Goal: Task Accomplishment & Management: Manage account settings

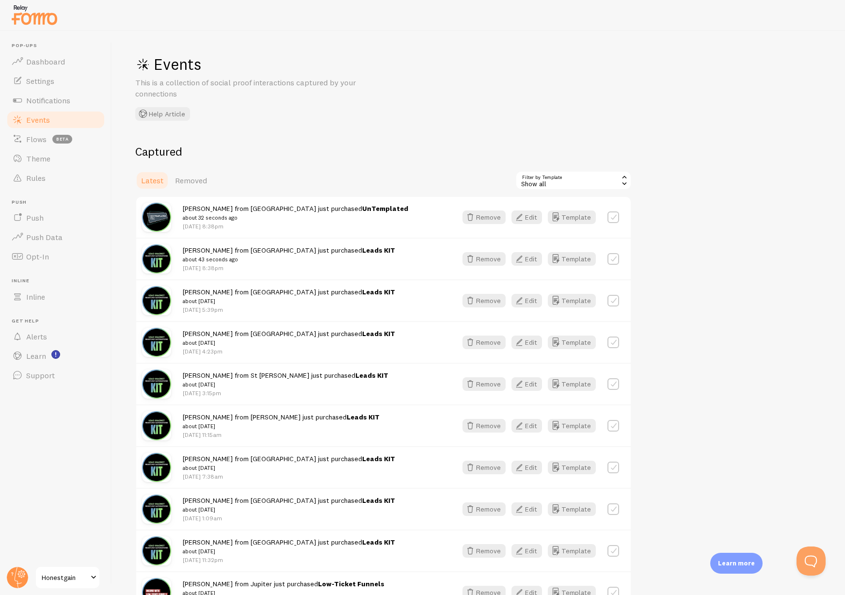
scroll to position [940, 0]
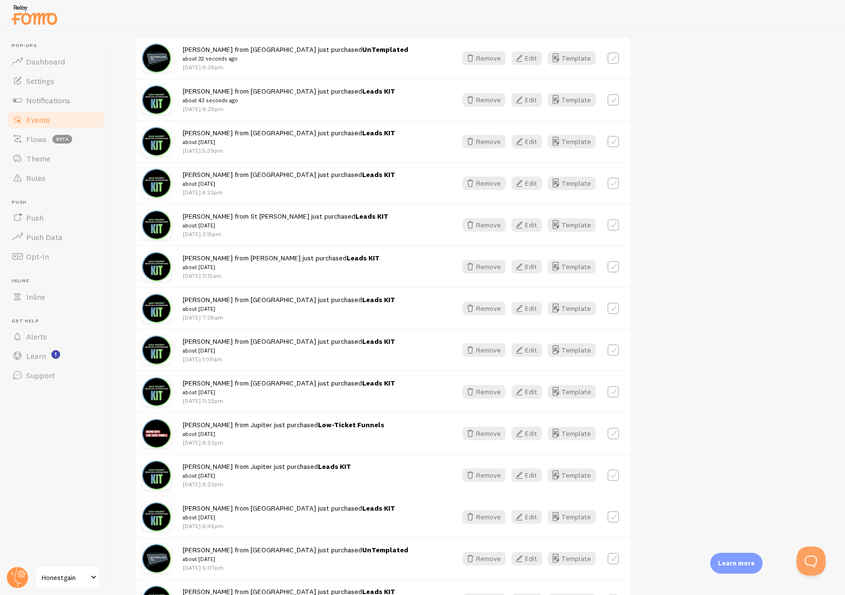
scroll to position [0, 0]
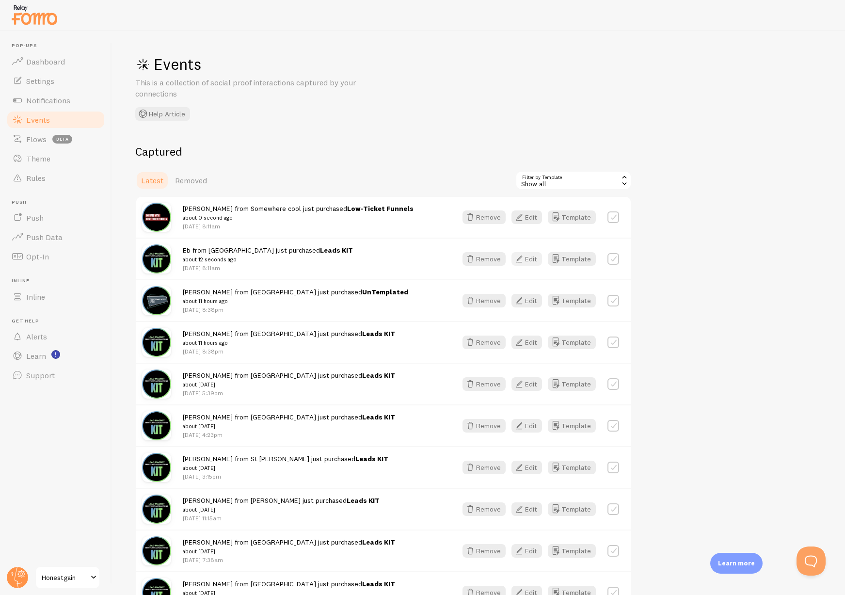
click at [522, 257] on icon "button" at bounding box center [519, 259] width 12 height 12
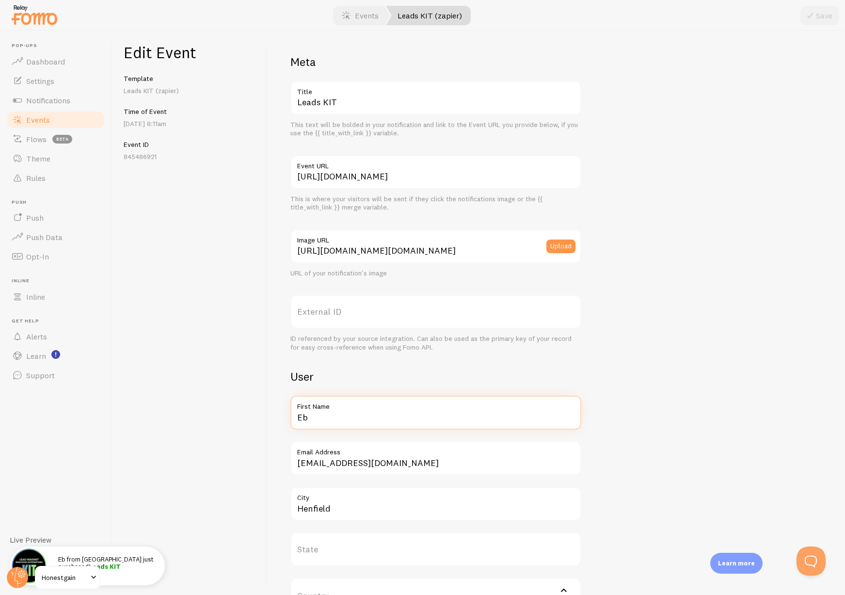
click at [316, 417] on input "Eb" at bounding box center [435, 413] width 291 height 34
type input "[PERSON_NAME]"
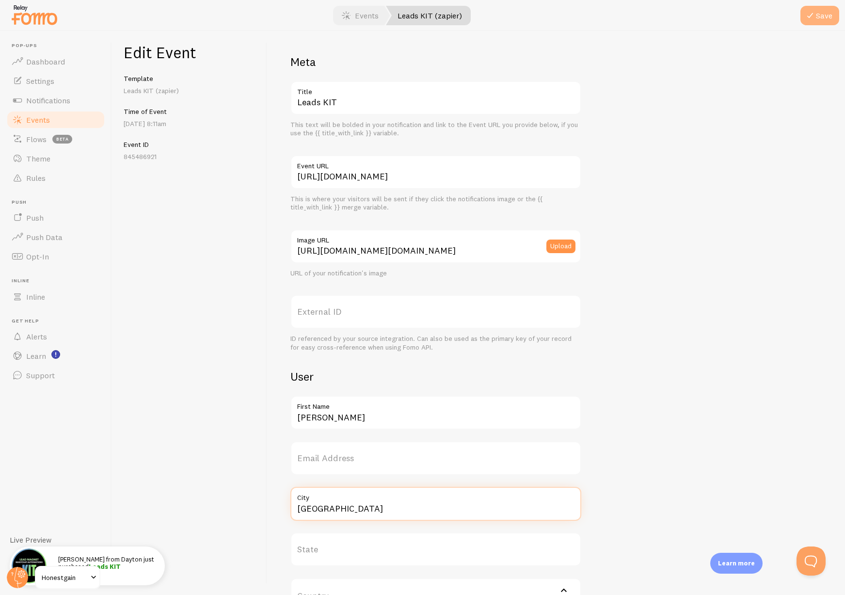
type input "[GEOGRAPHIC_DATA]"
click at [810, 16] on icon "submit" at bounding box center [810, 16] width 12 height 12
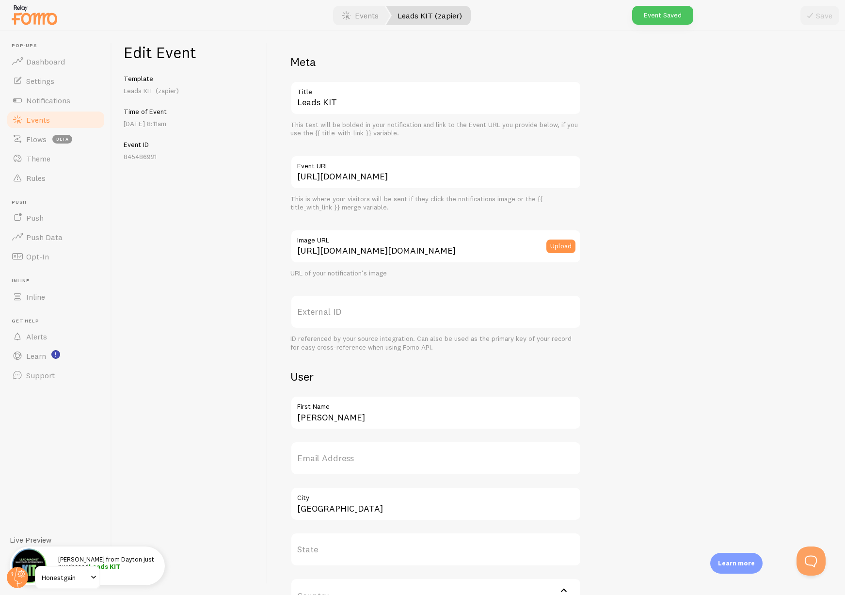
click at [33, 119] on span "Events" at bounding box center [38, 120] width 24 height 10
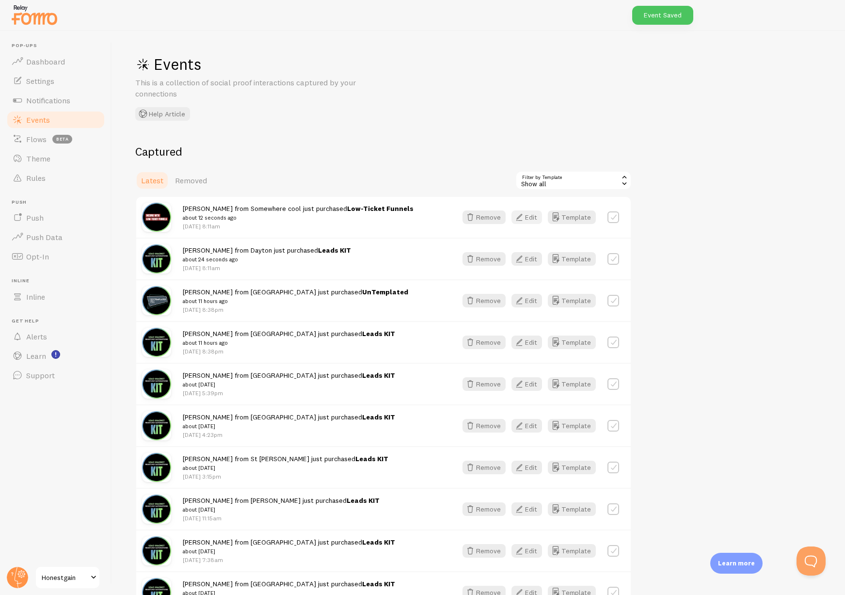
click at [525, 219] on icon "button" at bounding box center [519, 217] width 12 height 12
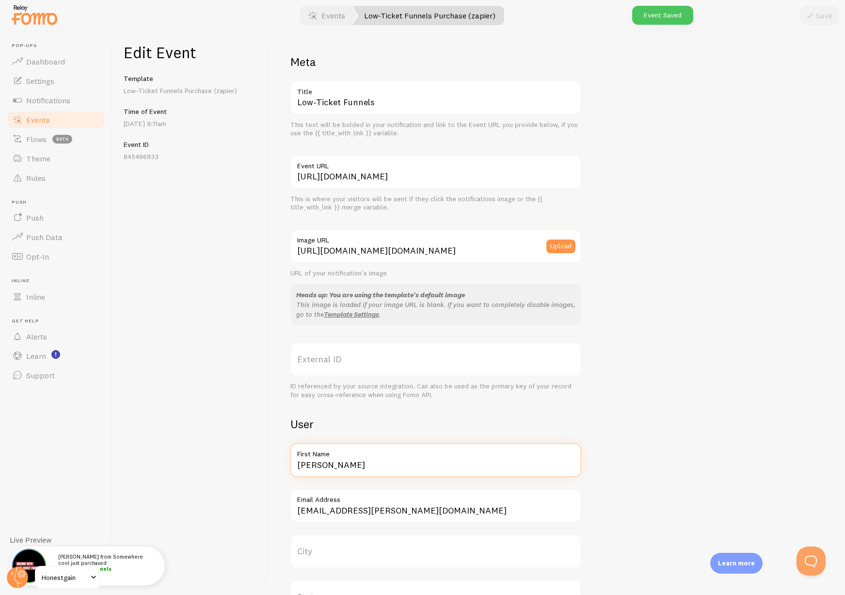
click at [315, 468] on input "[PERSON_NAME]" at bounding box center [435, 460] width 291 height 34
type input "[PERSON_NAME]"
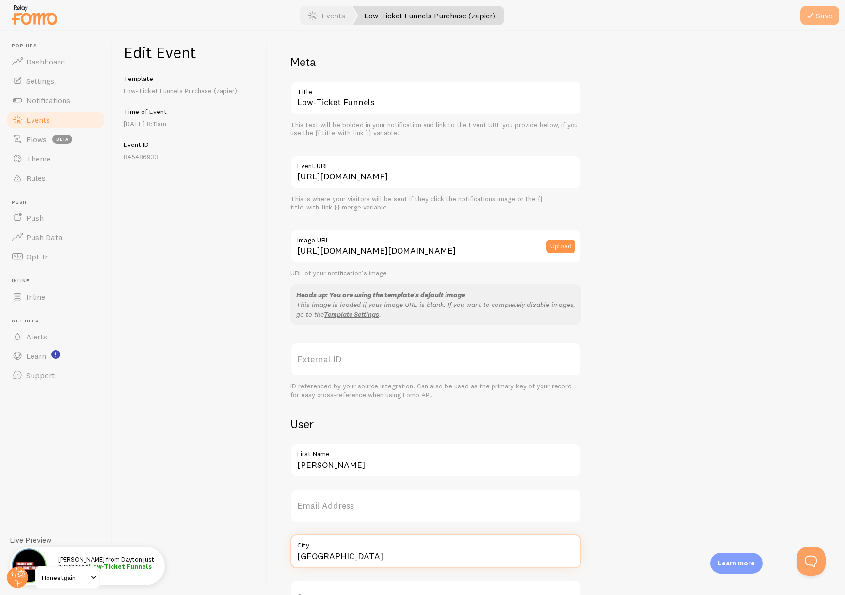
type input "[GEOGRAPHIC_DATA]"
click at [818, 15] on button "Save" at bounding box center [820, 15] width 39 height 19
click at [45, 120] on span "Events" at bounding box center [38, 120] width 24 height 10
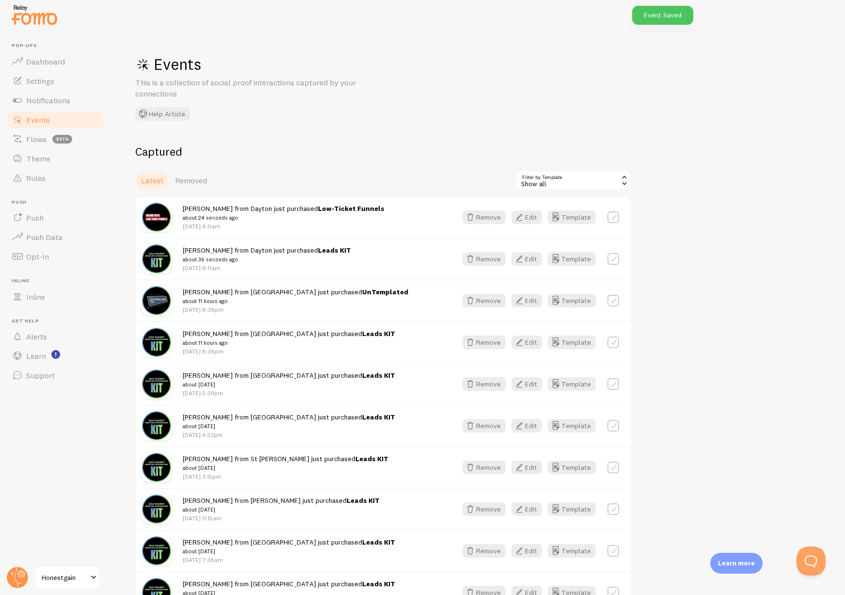
click at [245, 249] on span "[PERSON_NAME] from [PERSON_NAME] just purchased Leads KIT about 36 seconds ago" at bounding box center [267, 255] width 168 height 18
click at [525, 258] on icon "button" at bounding box center [519, 259] width 12 height 12
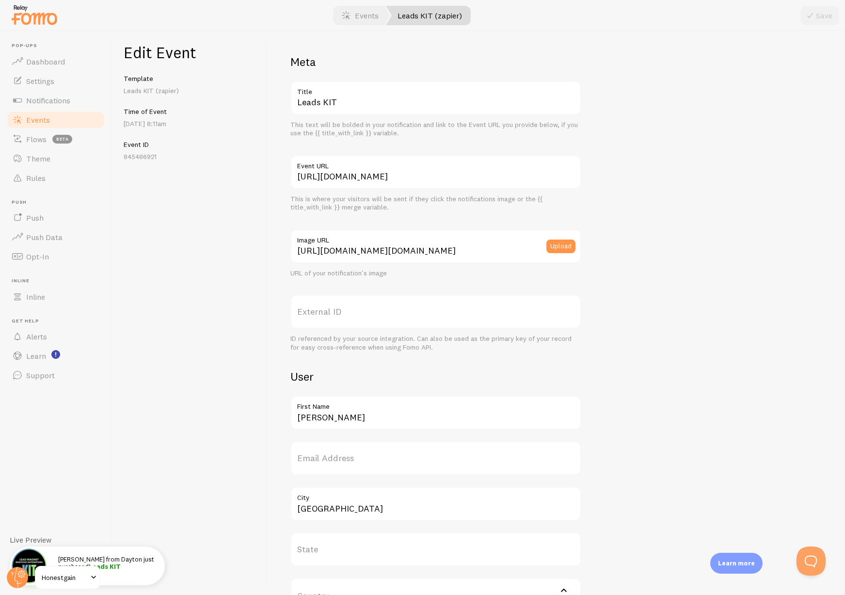
click at [42, 123] on span "Events" at bounding box center [38, 120] width 24 height 10
